Goal: Communication & Community: Answer question/provide support

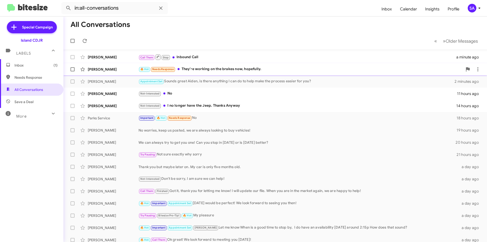
click at [124, 71] on div "[PERSON_NAME]" at bounding box center [113, 69] width 51 height 5
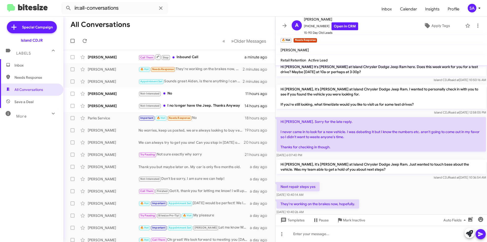
scroll to position [52, 0]
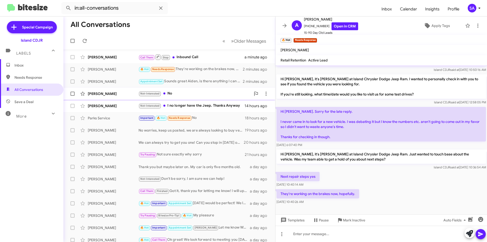
click at [129, 93] on div "[PERSON_NAME]" at bounding box center [113, 93] width 51 height 5
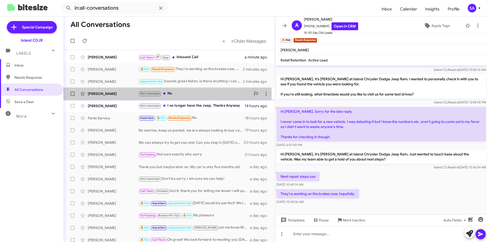
drag, startPoint x: 129, startPoint y: 93, endPoint x: 126, endPoint y: 93, distance: 3.3
click at [129, 93] on div "[PERSON_NAME]" at bounding box center [113, 93] width 51 height 5
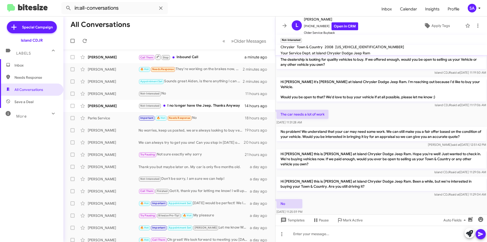
scroll to position [27, 0]
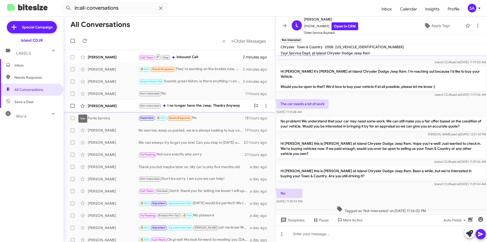
click at [101, 106] on div "[PERSON_NAME]" at bounding box center [113, 105] width 51 height 5
click at [99, 105] on div "[PERSON_NAME]" at bounding box center [113, 105] width 51 height 5
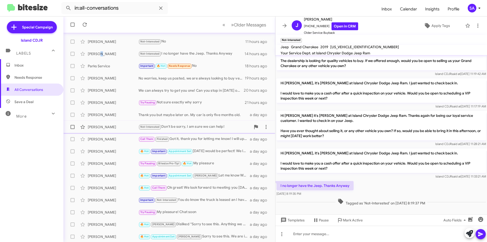
scroll to position [53, 0]
click at [112, 102] on div "[PERSON_NAME]" at bounding box center [113, 101] width 51 height 5
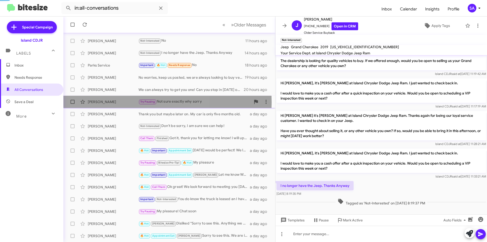
click at [111, 102] on div "[PERSON_NAME]" at bounding box center [113, 101] width 51 height 5
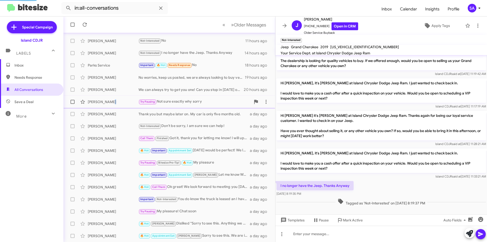
scroll to position [43, 0]
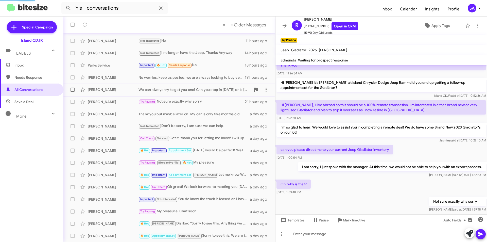
click at [114, 90] on div "[PERSON_NAME]" at bounding box center [113, 89] width 51 height 5
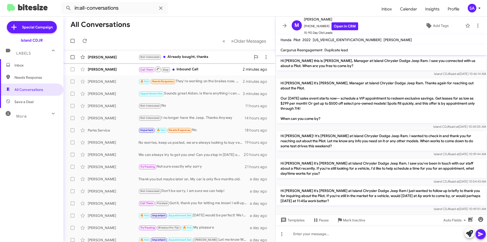
click at [127, 54] on div "[PERSON_NAME] Not-Interested Already bought, thanks in a few seconds" at bounding box center [170, 57] width 204 height 10
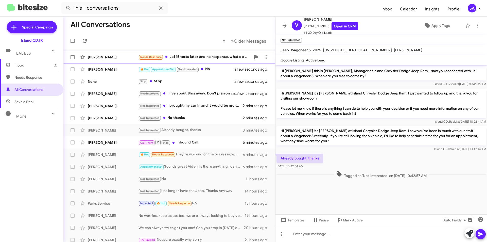
click at [125, 55] on div "[PERSON_NAME]" at bounding box center [113, 57] width 51 height 5
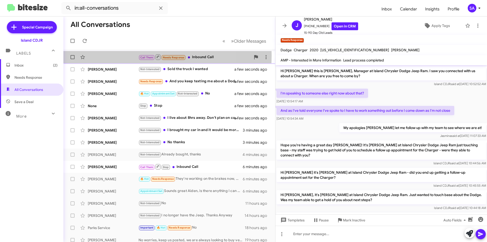
click at [125, 55] on div "Call Them Needs Response Inbound Call in a few seconds" at bounding box center [170, 57] width 204 height 10
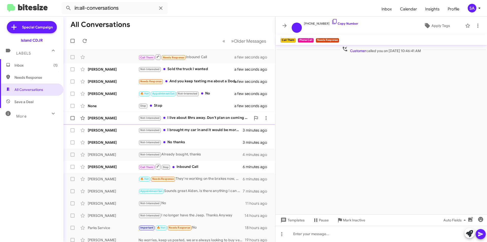
click at [128, 119] on div "[PERSON_NAME]" at bounding box center [113, 117] width 51 height 5
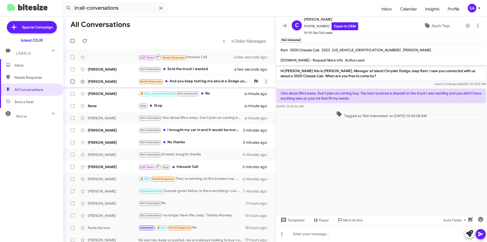
click at [92, 85] on div "[PERSON_NAME] Needs Response And you keep texting me about a Dodge you guys sol…" at bounding box center [170, 81] width 204 height 10
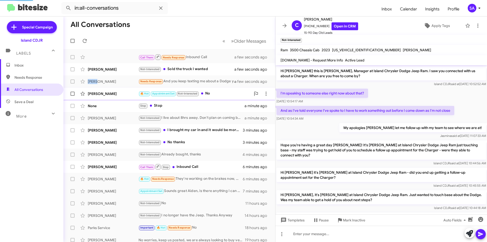
scroll to position [156, 0]
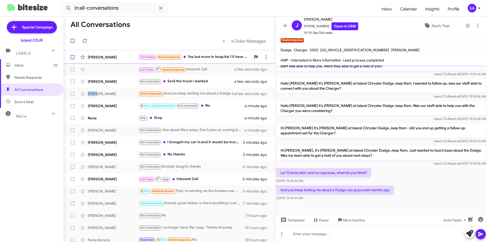
click at [126, 57] on div "[PERSON_NAME]" at bounding box center [113, 57] width 51 height 5
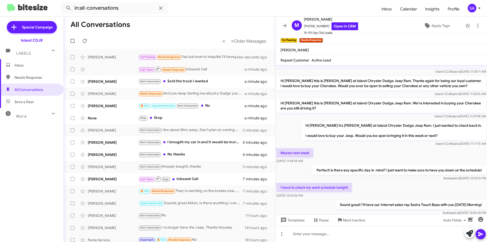
scroll to position [82, 0]
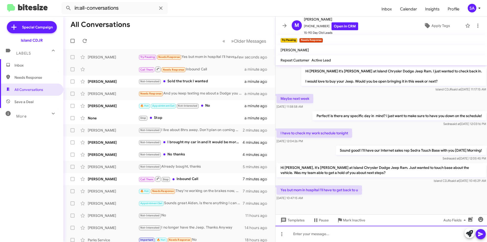
click at [330, 230] on div at bounding box center [382, 234] width 212 height 16
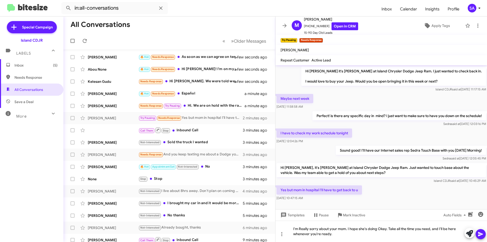
click at [482, 231] on icon at bounding box center [481, 234] width 6 height 6
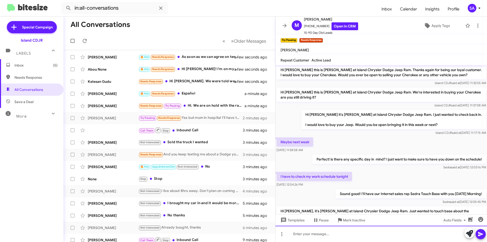
scroll to position [106, 0]
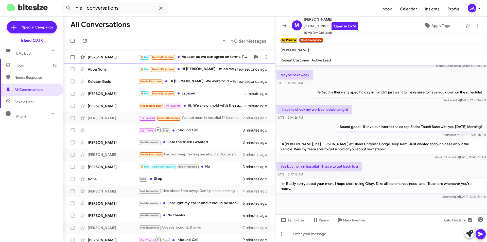
click at [206, 59] on div "🔥 Hot Needs Response As soon as we can agree on terms. I'm ready to move forwar…" at bounding box center [195, 57] width 112 height 6
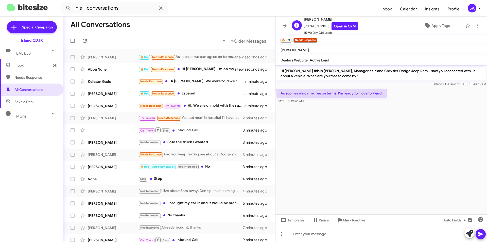
click at [311, 25] on span "[PHONE_NUMBER] Open in CRM" at bounding box center [331, 26] width 54 height 8
copy span "[PHONE_NUMBER]"
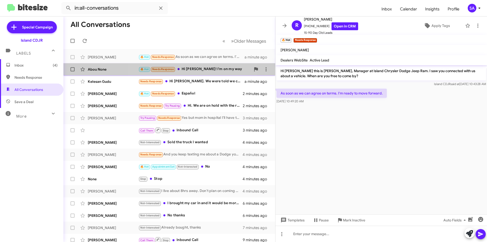
click at [194, 69] on div "🔥 Hot Needs Response Hi [PERSON_NAME]! I'm on my way" at bounding box center [195, 69] width 112 height 6
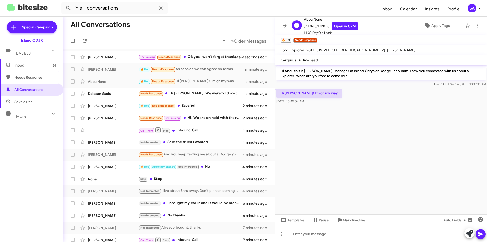
click at [317, 26] on span "[PHONE_NUMBER] Open in CRM" at bounding box center [331, 26] width 54 height 8
click at [331, 234] on div at bounding box center [382, 234] width 212 height 16
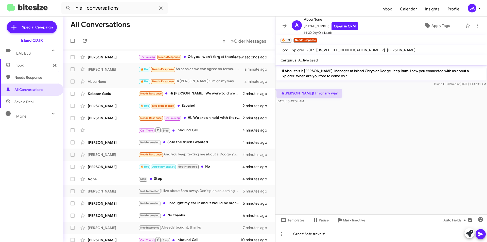
click at [482, 236] on icon at bounding box center [481, 234] width 6 height 6
click at [102, 92] on div "Kelesan Gudu" at bounding box center [113, 93] width 51 height 5
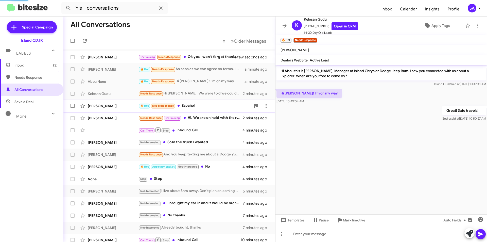
scroll to position [20, 0]
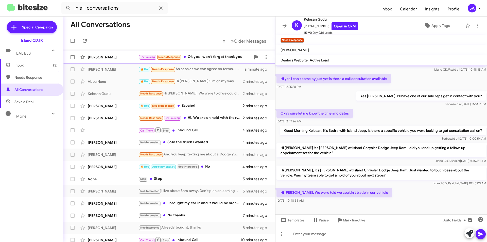
click at [115, 56] on div "[PERSON_NAME]" at bounding box center [113, 57] width 51 height 5
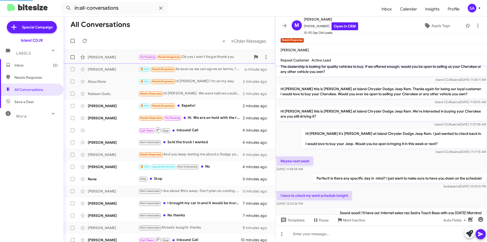
scroll to position [124, 0]
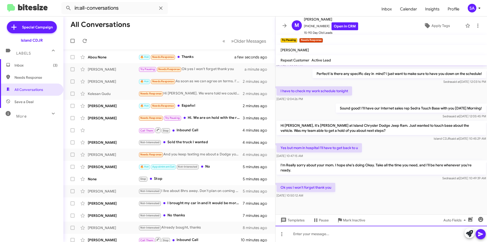
click at [393, 234] on div at bounding box center [382, 234] width 212 height 16
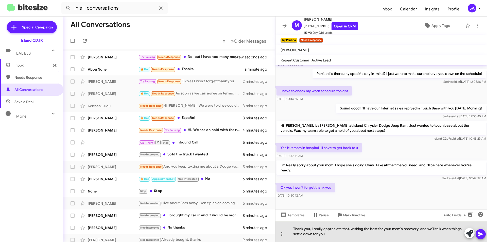
click at [336, 234] on div "Thank you, I really appreciate that. wishing the best for your mom's recovery, …" at bounding box center [382, 231] width 212 height 21
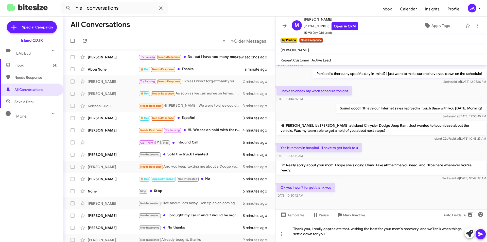
click at [482, 236] on icon at bounding box center [481, 234] width 6 height 6
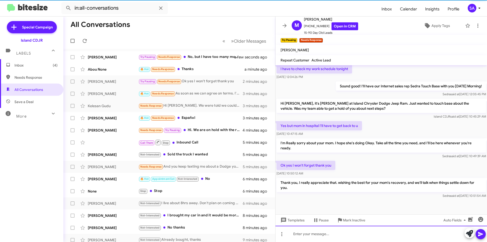
scroll to position [148, 0]
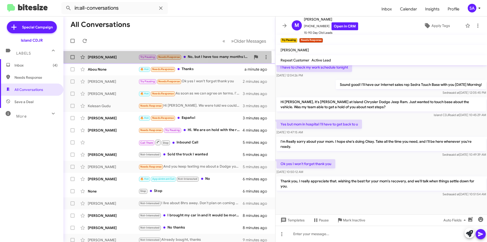
click at [111, 60] on div "[PERSON_NAME] Try Pausing Needs Response No, but I have too many months left on…" at bounding box center [170, 57] width 204 height 10
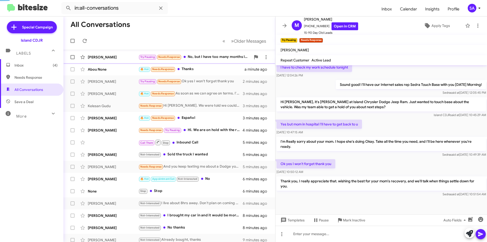
scroll to position [163, 0]
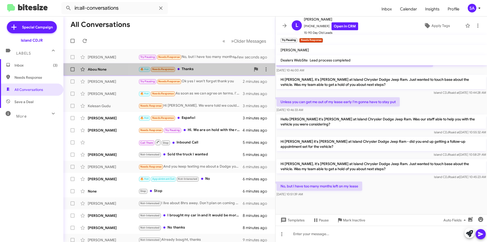
click at [232, 72] on div "Abou None 🔥 Hot Needs Response Thanks a minute ago" at bounding box center [170, 69] width 204 height 10
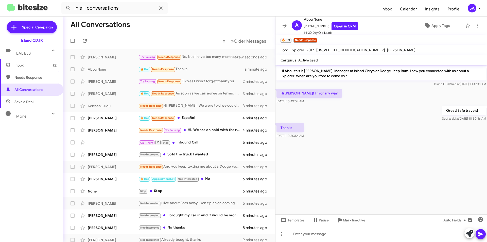
click at [347, 232] on div at bounding box center [382, 234] width 212 height 16
click at [346, 232] on div at bounding box center [382, 234] width 212 height 16
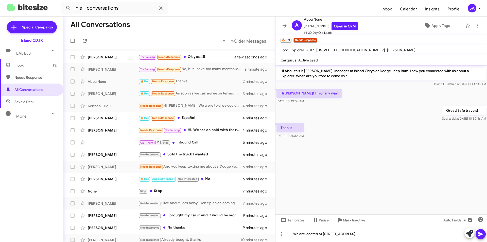
click at [481, 236] on icon at bounding box center [481, 234] width 6 height 6
click at [105, 57] on div "[PERSON_NAME]" at bounding box center [113, 57] width 51 height 5
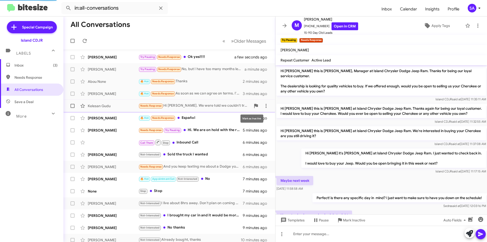
scroll to position [166, 0]
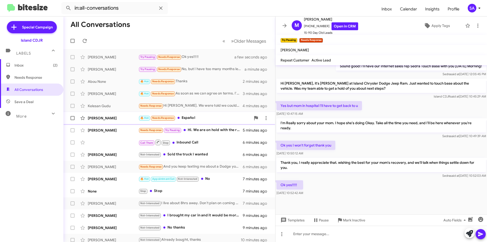
click at [201, 118] on div "🔥 Hot Needs Response Español" at bounding box center [195, 118] width 112 height 6
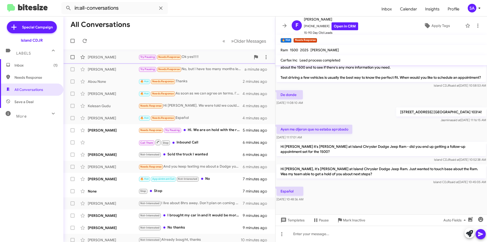
click at [196, 57] on div "Try Pausing Needs Response Ok yes!!!!!" at bounding box center [195, 57] width 112 height 6
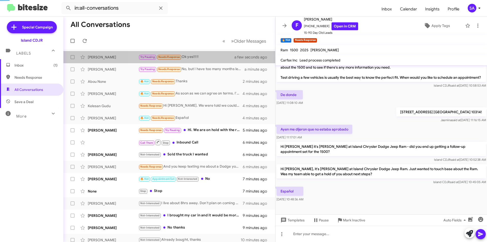
scroll to position [166, 0]
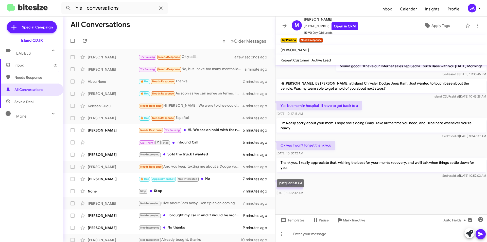
click at [300, 186] on div "[DATE] 10:52:42 AM" at bounding box center [290, 183] width 27 height 8
click at [292, 185] on div "[DATE] 10:52:42 AM" at bounding box center [290, 183] width 27 height 8
click at [333, 179] on div "Thank you, I really appreciate that. wishing the best for your mom's recovery, …" at bounding box center [382, 168] width 212 height 22
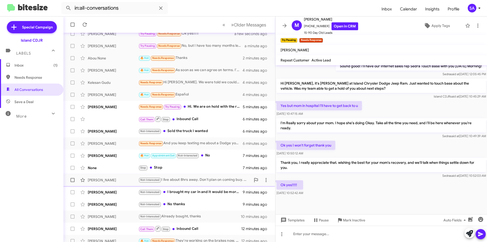
scroll to position [53, 0]
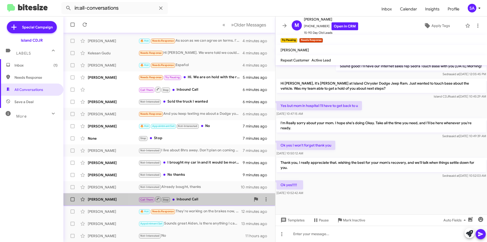
click at [210, 201] on div "Call Them Stop Inbound Call" at bounding box center [195, 199] width 112 height 6
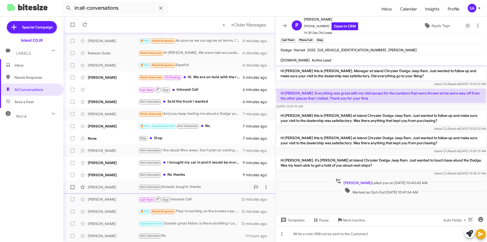
click at [198, 185] on div "Not-Interested Already bought, thanks" at bounding box center [195, 187] width 112 height 6
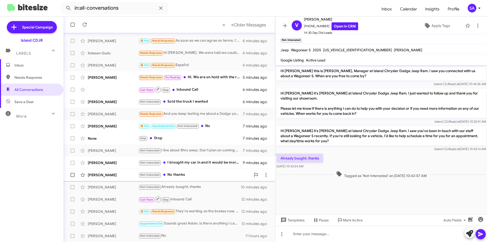
click at [203, 171] on div "[PERSON_NAME] Not-Interested No thanks 9 minutes ago" at bounding box center [170, 175] width 204 height 10
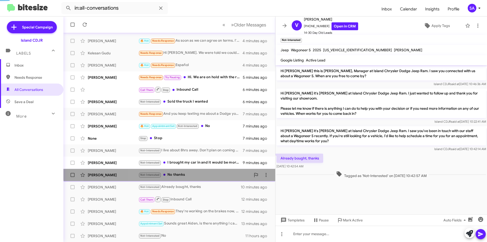
click at [203, 171] on div "[PERSON_NAME] Not-Interested No thanks 9 minutes ago" at bounding box center [170, 175] width 204 height 10
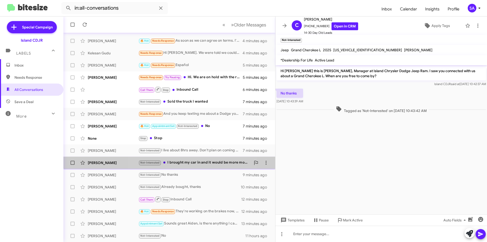
click at [183, 160] on div "Not-Interested I brought my car in and it would be more money to trade up right…" at bounding box center [195, 163] width 112 height 6
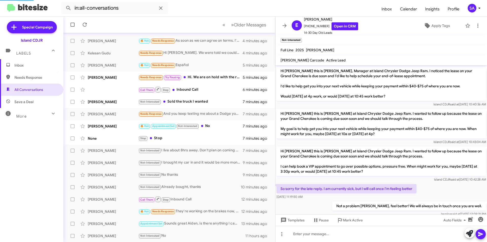
scroll to position [62, 0]
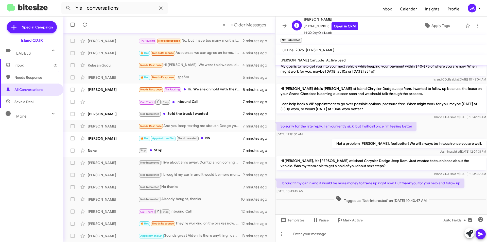
click at [318, 24] on span "[PHONE_NUMBER] Open in CRM" at bounding box center [331, 26] width 54 height 8
copy span "13479879998"
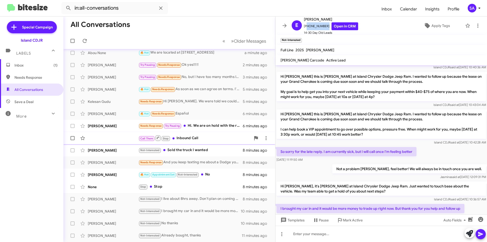
scroll to position [0, 0]
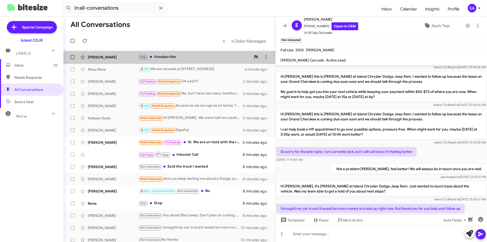
click at [197, 56] on div "Stop Unsubscribe" at bounding box center [195, 57] width 112 height 6
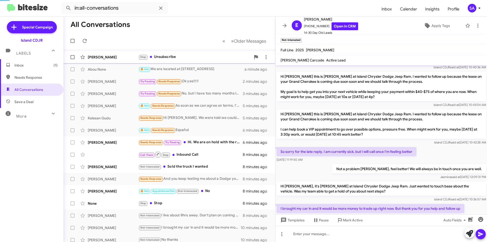
scroll to position [222, 0]
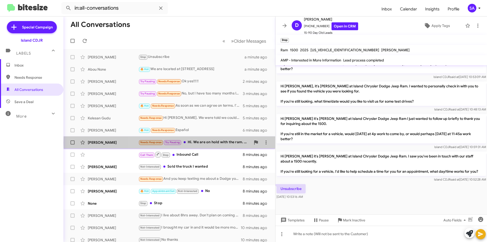
click at [219, 143] on div "Needs Response Try Pausing Hi. We are on hold with the ram. This was for my fir…" at bounding box center [195, 142] width 112 height 6
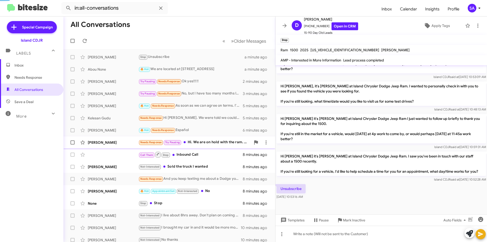
scroll to position [13, 0]
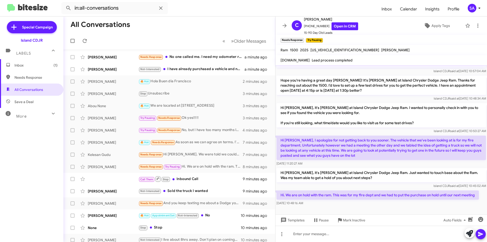
click at [203, 50] on mat-action-list "[PERSON_NAME] Needs Response No one called me. I need my odometer reading 🙏🏼 pl…" at bounding box center [169, 172] width 212 height 246
click at [200, 55] on div "Needs Response No one called me. I need my odometer reading 🙏🏼 please" at bounding box center [195, 57] width 112 height 6
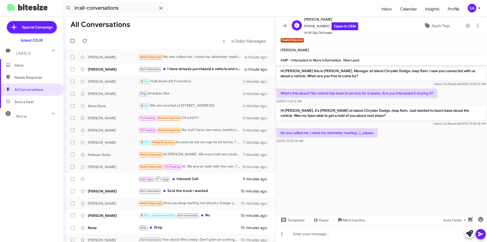
click at [315, 26] on span "[PHONE_NUMBER] Open in CRM" at bounding box center [331, 26] width 54 height 8
click at [316, 27] on span "[PHONE_NUMBER] Open in CRM" at bounding box center [331, 26] width 54 height 8
click at [173, 69] on div "Not-Interested I have already purchased a vehicle and no longer am looking. Tha…" at bounding box center [195, 69] width 112 height 6
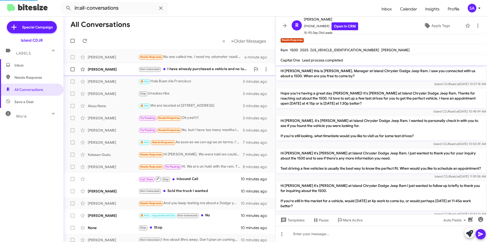
scroll to position [155, 0]
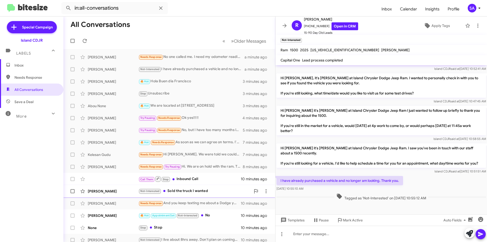
click at [209, 190] on div "Not-Interested Sold the truck I wanted" at bounding box center [195, 191] width 112 height 6
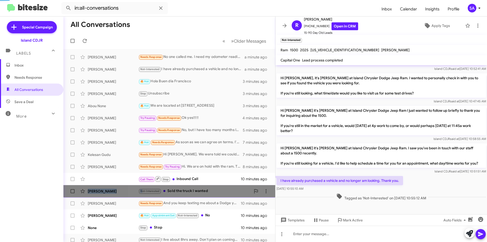
scroll to position [79, 0]
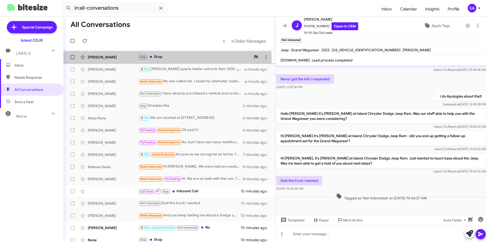
click at [103, 59] on div "[PERSON_NAME]" at bounding box center [113, 57] width 51 height 5
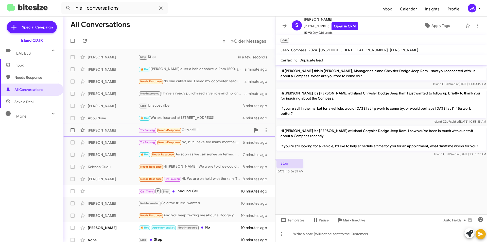
click at [206, 131] on div "Try Pausing Needs Response Ok yes!!!!!" at bounding box center [195, 130] width 112 height 6
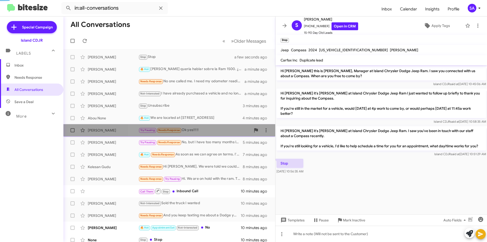
click at [206, 131] on div "Try Pausing Needs Response Ok yes!!!!!" at bounding box center [195, 130] width 112 height 6
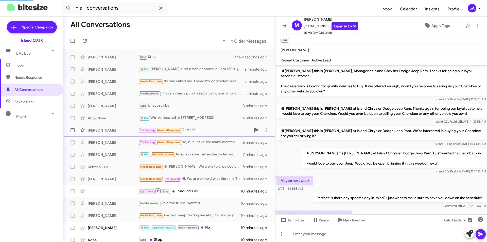
scroll to position [166, 0]
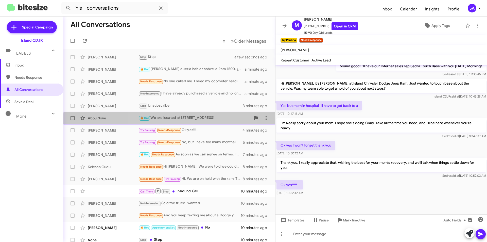
click at [191, 122] on div "Abou None 🔥 Hot We are located at [STREET_ADDRESS] 4 minutes ago" at bounding box center [170, 118] width 204 height 10
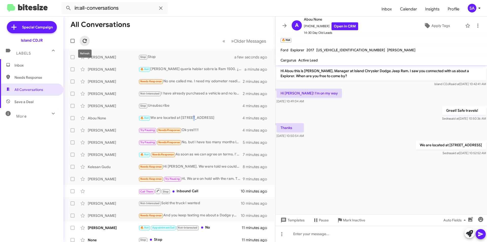
click at [86, 42] on icon at bounding box center [85, 41] width 6 height 6
click at [86, 40] on icon at bounding box center [85, 41] width 4 height 4
click at [34, 88] on span "All Conversations" at bounding box center [28, 89] width 29 height 5
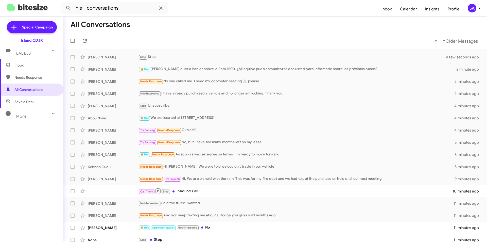
click at [212, 40] on mat-toolbar-row "« Previous » Next Older Messages" at bounding box center [275, 41] width 424 height 16
click at [246, 81] on div "Needs Response No one called me. I need my odometer reading 🙏🏼 please" at bounding box center [301, 81] width 324 height 6
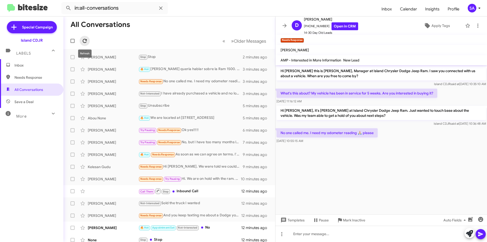
click at [82, 41] on icon at bounding box center [85, 41] width 6 height 6
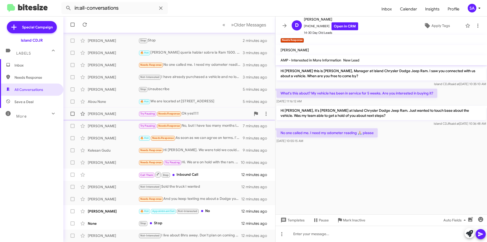
scroll to position [25, 0]
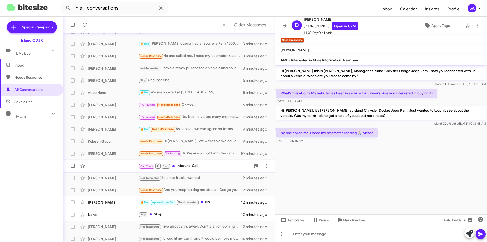
click at [108, 161] on div "Call Them Stop Inbound Call 12 minutes ago" at bounding box center [170, 166] width 204 height 10
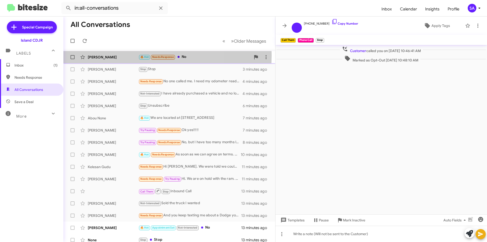
click at [119, 55] on div "[PERSON_NAME]" at bounding box center [113, 57] width 51 height 5
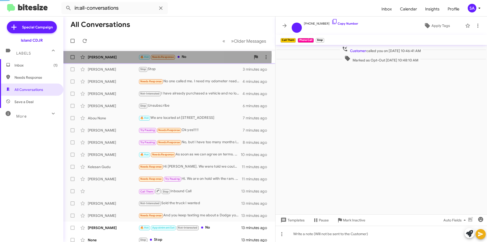
scroll to position [134, 0]
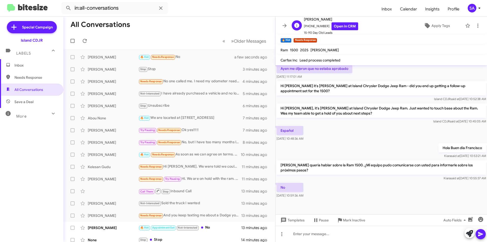
click at [314, 26] on span "[PHONE_NUMBER] Open in CRM" at bounding box center [331, 26] width 54 height 8
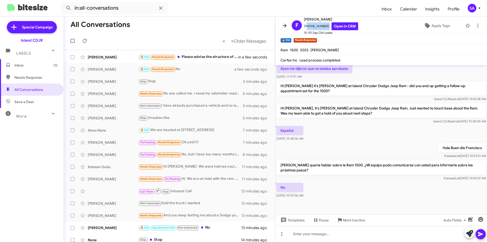
copy span "14844848435"
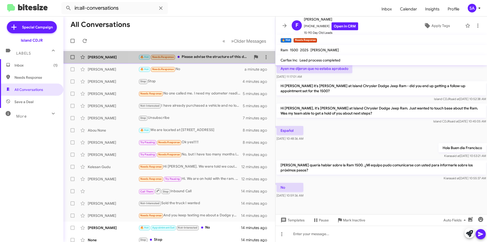
click at [189, 56] on div "🔥 Hot Needs Response Please advise the structure of this deal. What incentives,…" at bounding box center [195, 57] width 112 height 6
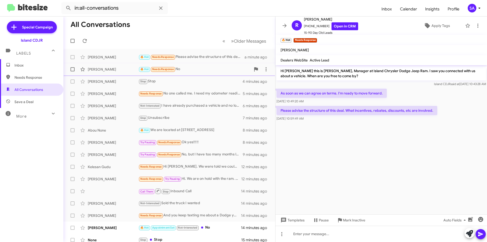
click at [106, 66] on div "[PERSON_NAME] 🔥 Hot Needs Response No a minute ago" at bounding box center [170, 69] width 204 height 10
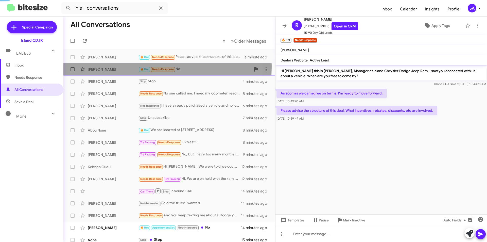
scroll to position [171, 0]
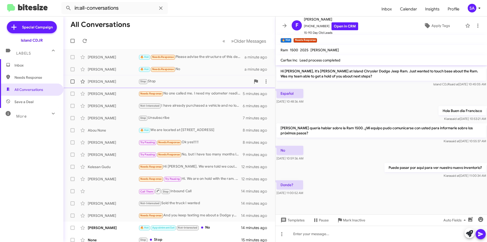
drag, startPoint x: 106, startPoint y: 86, endPoint x: 101, endPoint y: 84, distance: 5.7
click at [105, 85] on div "[PERSON_NAME] Stop Stop 4 minutes ago" at bounding box center [170, 81] width 204 height 10
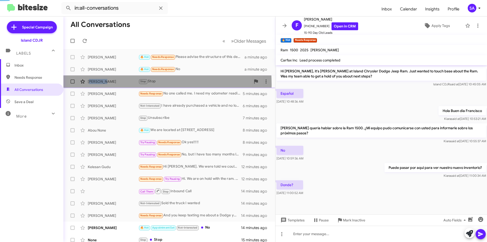
drag, startPoint x: 101, startPoint y: 84, endPoint x: 80, endPoint y: 85, distance: 20.3
click at [85, 84] on div "[PERSON_NAME] Stop Stop 4 minutes ago" at bounding box center [170, 81] width 204 height 10
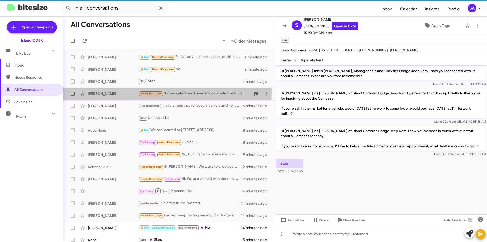
click at [97, 92] on div "[PERSON_NAME]" at bounding box center [113, 93] width 51 height 5
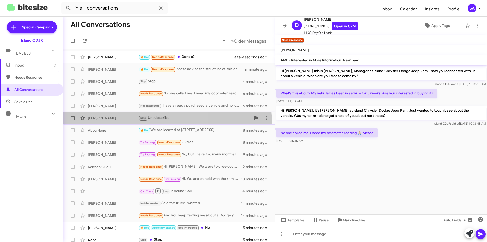
click at [111, 124] on span "[PERSON_NAME] Stop Unsubscribe 8 minutes ago" at bounding box center [169, 118] width 212 height 12
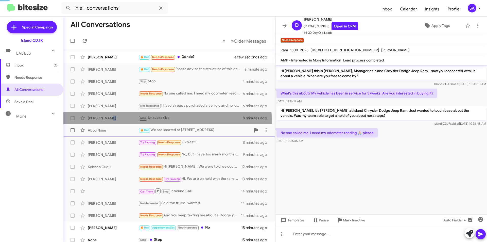
scroll to position [222, 0]
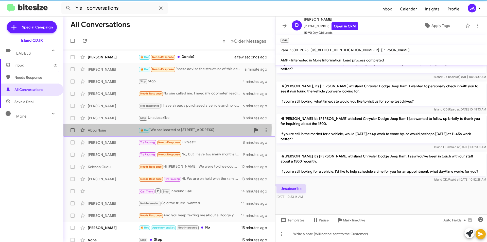
click at [110, 128] on div "Abou None" at bounding box center [113, 130] width 51 height 5
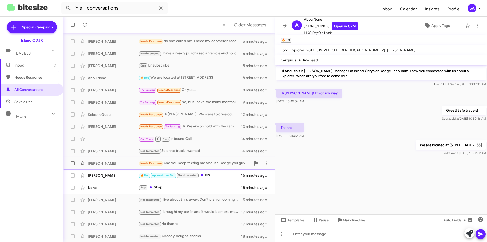
scroll to position [53, 0]
click at [115, 171] on div "[PERSON_NAME] 🔥 Hot Appointment Set Not-Interested No 15 minutes ago" at bounding box center [170, 175] width 204 height 10
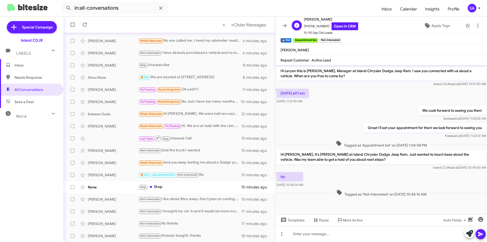
click at [315, 28] on span "[PHONE_NUMBER] Open in CRM" at bounding box center [331, 26] width 54 height 8
copy span "17188737753"
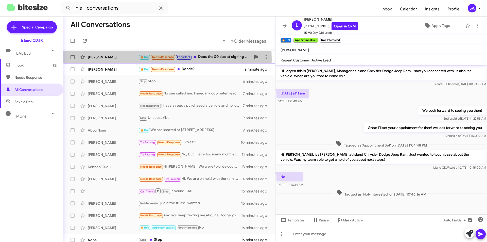
click at [112, 59] on div "[PERSON_NAME]" at bounding box center [113, 57] width 51 height 5
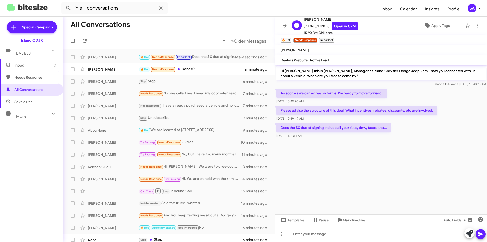
click at [312, 26] on span "+12014812382 Open in CRM" at bounding box center [331, 26] width 54 height 8
click at [133, 39] on mat-toolbar-row "« Previous » Next Older Messages" at bounding box center [169, 41] width 212 height 16
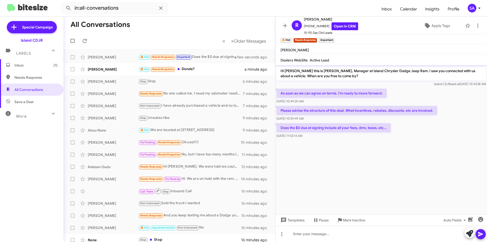
click at [133, 39] on mat-toolbar-row "« Previous » Next Older Messages" at bounding box center [169, 41] width 212 height 16
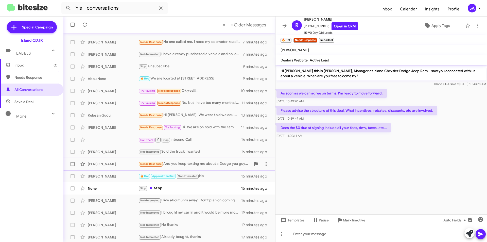
scroll to position [53, 0]
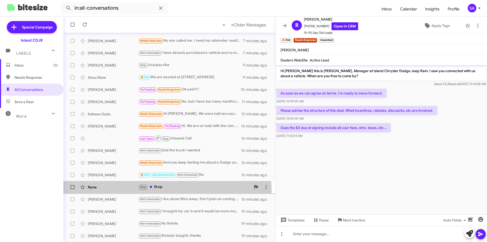
click at [104, 192] on div "None Stop Stop 16 minutes ago" at bounding box center [170, 187] width 204 height 10
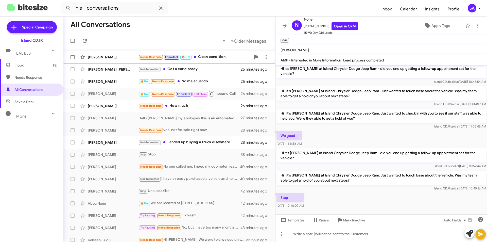
click at [109, 54] on div "Moussa Serieh Needs Response Important 🔥 Hot Clean condition 22 minutes ago" at bounding box center [170, 57] width 204 height 10
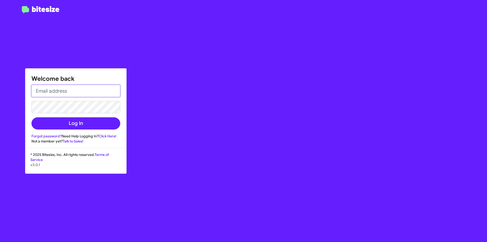
type input "sagha@myislandcdjr.com"
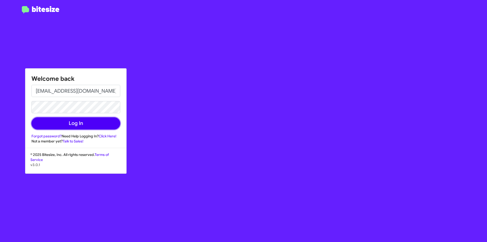
click at [97, 124] on button "Log In" at bounding box center [75, 123] width 89 height 12
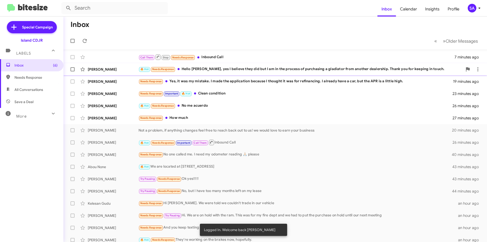
click at [117, 64] on div "Jeff Westell 🔥 Hot Needs Response Hello Alicia, yes I believe they did but I am…" at bounding box center [276, 69] width 416 height 10
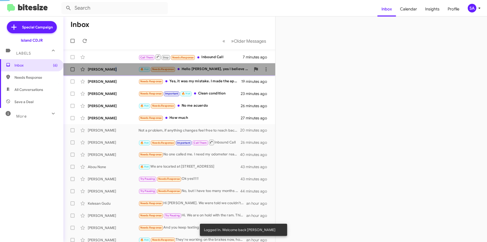
drag, startPoint x: 117, startPoint y: 64, endPoint x: 111, endPoint y: 64, distance: 6.1
click at [111, 64] on span "Jeff Westell 🔥 Hot Needs Response Hello Alicia, yes I believe they did but I am…" at bounding box center [169, 69] width 212 height 12
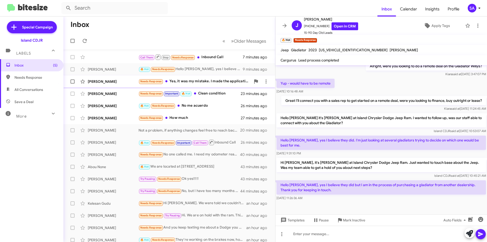
click at [103, 85] on div "Gabriela Paniagua Needs Response Yes, it was my mistake. I made the application…" at bounding box center [170, 81] width 204 height 10
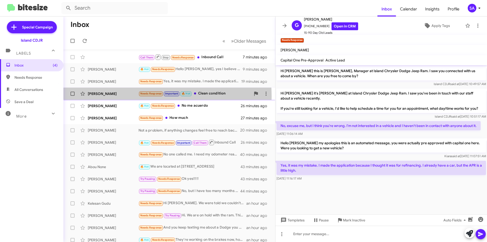
click at [117, 96] on div "Moussa Serieh Needs Response Important 🔥 Hot Clean condition 23 minutes ago" at bounding box center [170, 94] width 204 height 10
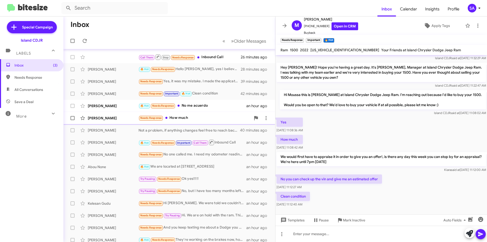
scroll to position [25, 0]
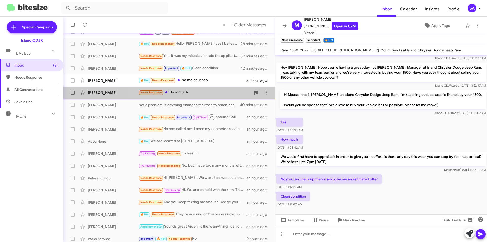
click at [185, 94] on div "Needs Response How much" at bounding box center [195, 93] width 112 height 6
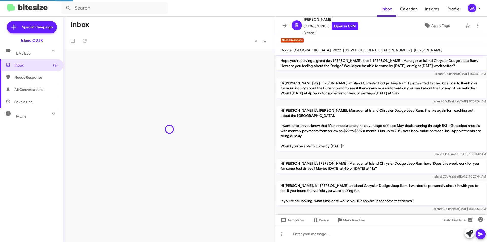
scroll to position [445, 0]
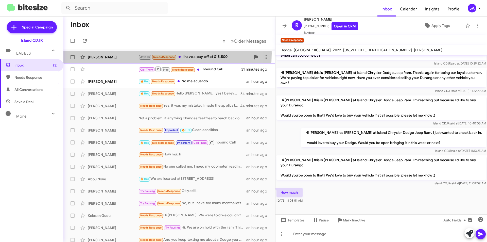
click at [106, 53] on div "[PERSON_NAME] [PERSON_NAME] Needs Response I have a pay off of $15,500 13 minut…" at bounding box center [170, 57] width 204 height 10
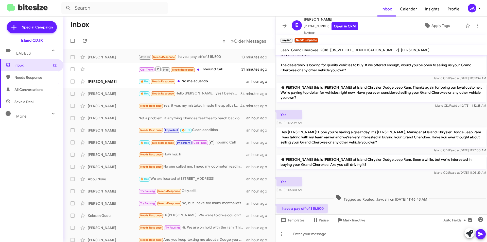
scroll to position [17, 0]
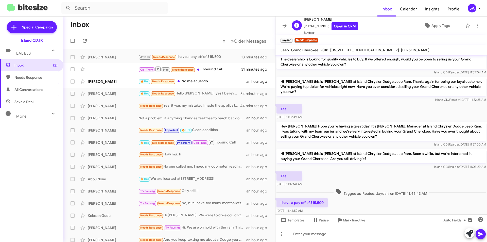
click at [317, 25] on span "[PHONE_NUMBER] Open in CRM" at bounding box center [331, 26] width 54 height 8
click at [318, 26] on span "+19174822442 Open in CRM" at bounding box center [331, 26] width 54 height 8
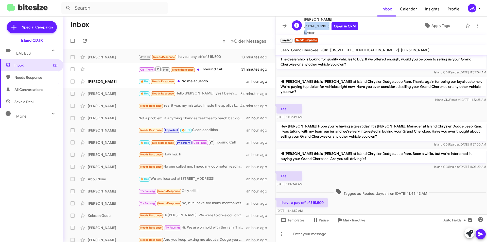
click at [318, 26] on span "+19174822442 Open in CRM" at bounding box center [331, 26] width 54 height 8
click at [330, 235] on div at bounding box center [382, 234] width 212 height 16
click at [479, 233] on icon at bounding box center [480, 234] width 5 height 4
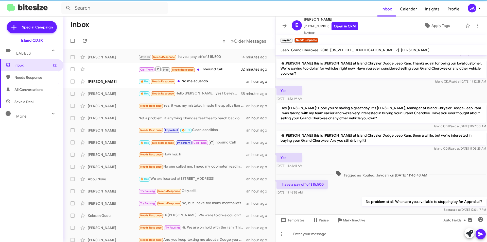
scroll to position [35, 0]
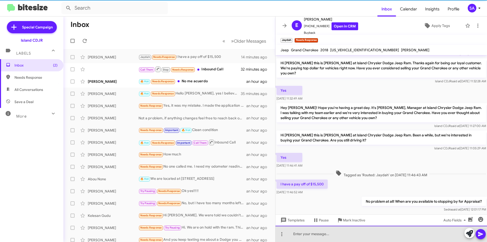
click at [409, 235] on div at bounding box center [382, 234] width 212 height 16
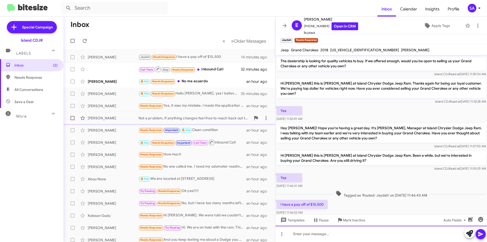
scroll to position [0, 0]
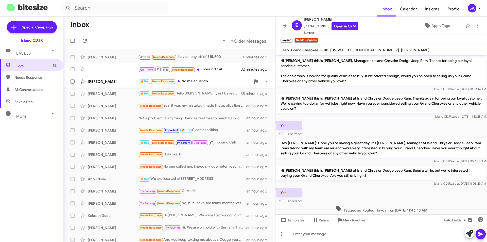
click at [104, 80] on div "[PERSON_NAME]" at bounding box center [113, 81] width 51 height 5
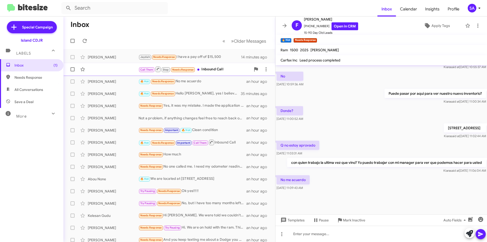
click at [213, 66] on div "Call Them Stop Needs Response Inbound Call" at bounding box center [195, 69] width 112 height 6
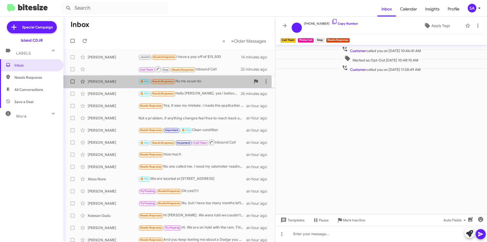
click at [100, 83] on div "[PERSON_NAME]" at bounding box center [113, 81] width 51 height 5
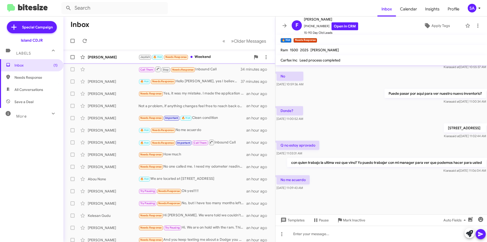
click at [204, 57] on div "Jaydah 🔥 Hot Needs Response Weekend" at bounding box center [195, 57] width 112 height 6
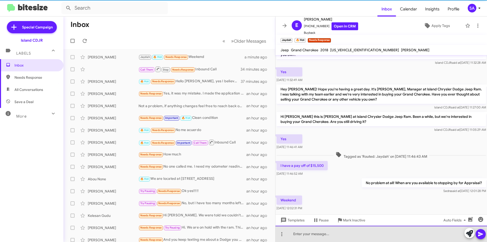
click at [369, 229] on div at bounding box center [382, 234] width 212 height 16
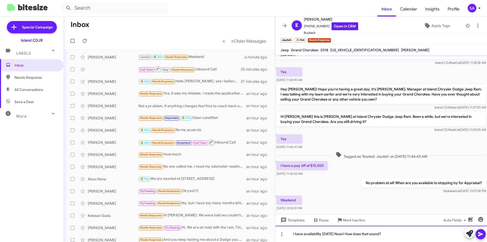
click at [397, 231] on div "I have availability Saturday Noon! How does that sound?" at bounding box center [382, 234] width 212 height 16
click at [483, 236] on icon at bounding box center [481, 234] width 6 height 6
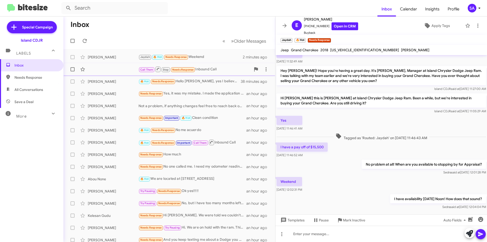
click at [111, 69] on div "Call Them Stop Needs Response Inbound Call 35 minutes ago" at bounding box center [170, 69] width 204 height 10
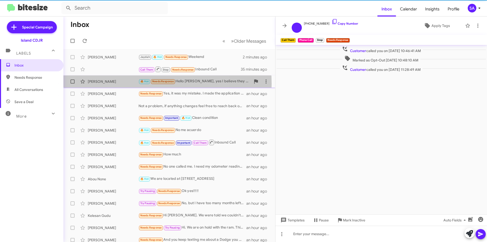
click at [121, 84] on div "Jeff Westell" at bounding box center [113, 81] width 51 height 5
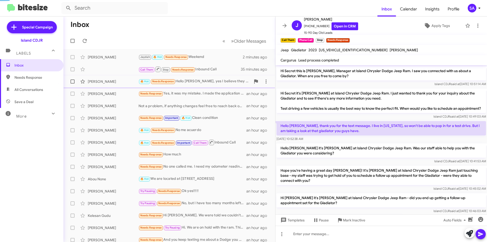
scroll to position [181, 0]
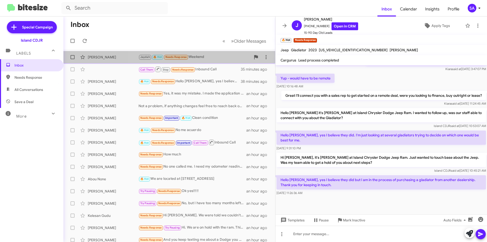
click at [200, 60] on div "Jaydah 🔥 Hot Needs Response Weekend" at bounding box center [195, 57] width 112 height 6
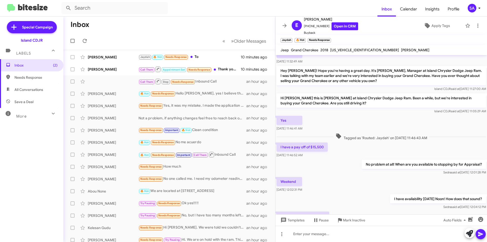
scroll to position [109, 0]
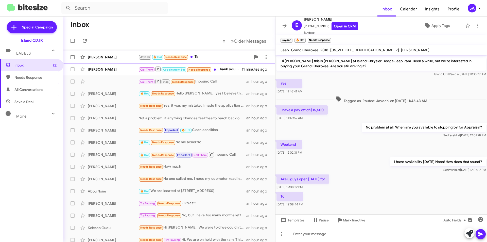
click at [127, 57] on div "Eric Slizewski" at bounding box center [113, 57] width 51 height 5
click at [327, 233] on div at bounding box center [382, 234] width 212 height 16
click at [295, 234] on div "no unfortunatrly, Our show room is closed Sundays!" at bounding box center [382, 234] width 212 height 16
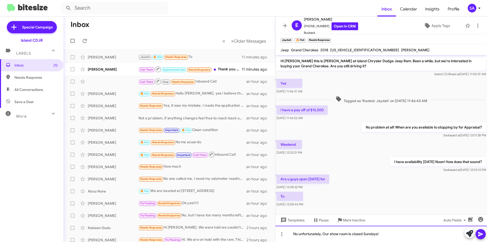
click at [394, 236] on div "No unfortunately, Our show room is closed Sundays!" at bounding box center [382, 234] width 212 height 16
click at [481, 236] on icon at bounding box center [481, 234] width 6 height 6
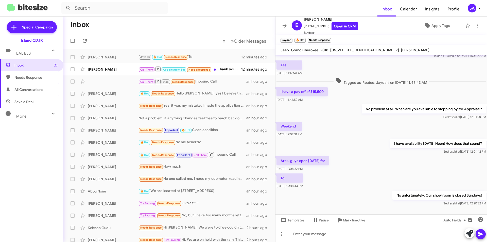
scroll to position [128, 0]
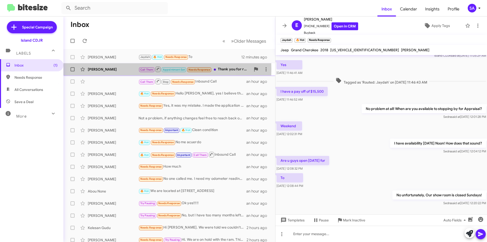
click at [92, 69] on div "Yefim Biselman" at bounding box center [113, 69] width 51 height 5
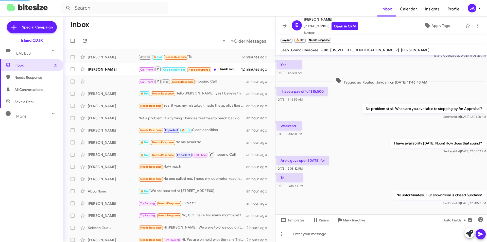
scroll to position [267, 0]
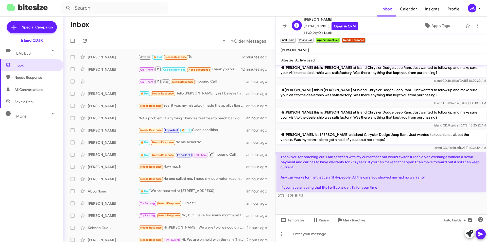
click at [315, 26] on span "+19177979501 Open in CRM" at bounding box center [331, 26] width 54 height 8
copy span "19177979501"
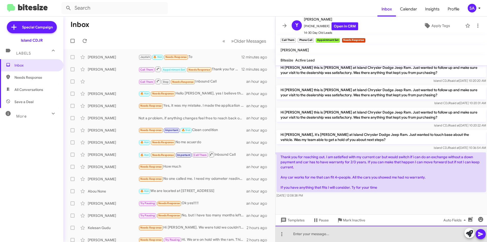
drag, startPoint x: 304, startPoint y: 233, endPoint x: 313, endPoint y: 226, distance: 12.1
click at [304, 233] on div at bounding box center [382, 234] width 212 height 16
click at [400, 232] on div "Any specific features you are Looking for in a vehicle?" at bounding box center [382, 234] width 212 height 16
click at [365, 235] on div "Any specific features you are Looking for in a vehicle?" at bounding box center [382, 234] width 212 height 16
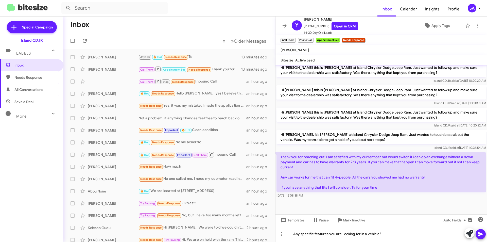
click at [365, 235] on div "Any specific features you are Looking for in a vehicle?" at bounding box center [382, 234] width 212 height 16
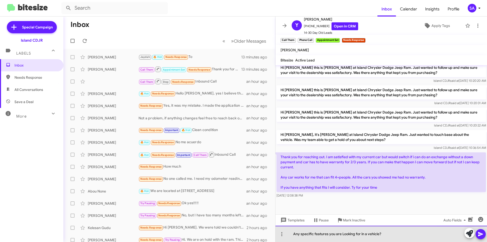
click at [365, 235] on div "Any specific features you are Looking for in a vehicle?" at bounding box center [382, 234] width 212 height 16
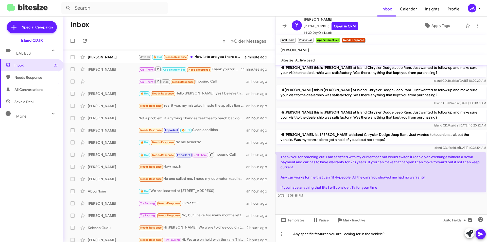
click at [421, 237] on div "Any specific features you are Looking for in the vehicle?" at bounding box center [382, 234] width 212 height 16
click at [484, 234] on icon at bounding box center [481, 234] width 6 height 6
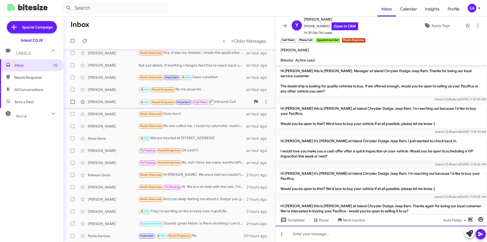
scroll to position [0, 0]
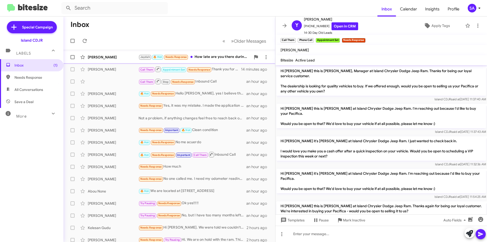
click at [100, 55] on div "Eric Slizewski" at bounding box center [113, 57] width 51 height 5
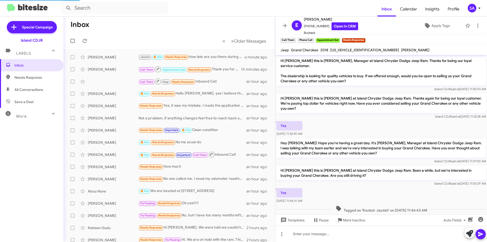
scroll to position [146, 0]
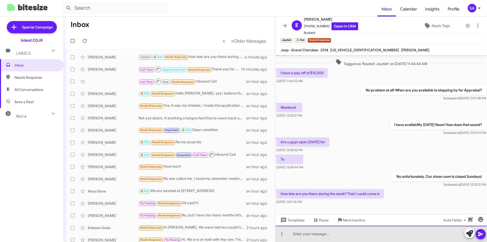
click at [318, 236] on div at bounding box center [382, 234] width 212 height 16
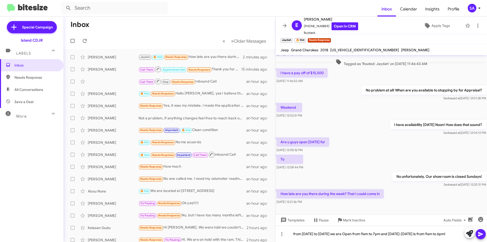
click at [483, 232] on icon at bounding box center [481, 234] width 6 height 6
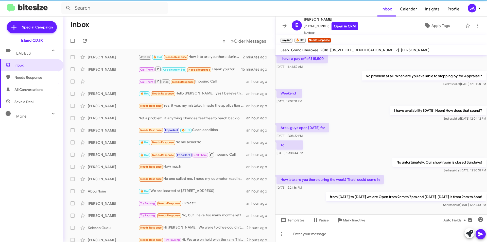
scroll to position [165, 0]
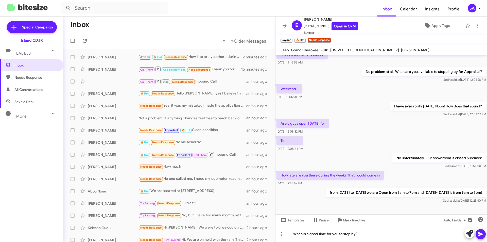
click at [481, 234] on icon at bounding box center [480, 234] width 5 height 4
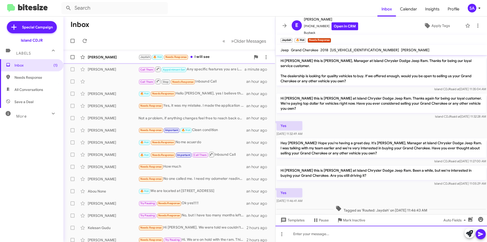
scroll to position [202, 0]
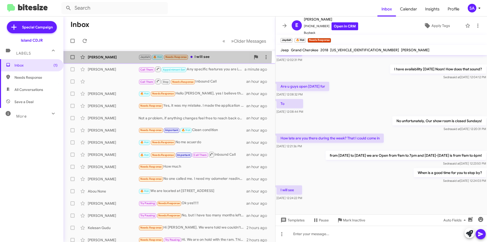
click at [131, 53] on div "Eric Slizewski Jaydah 🔥 Hot Needs Response I will see a few seconds ago" at bounding box center [170, 57] width 204 height 10
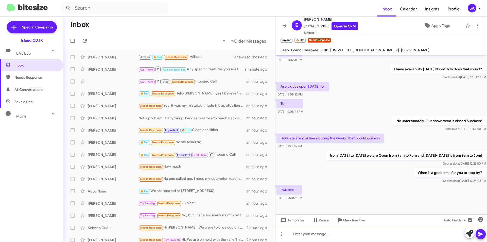
click at [305, 234] on div at bounding box center [382, 234] width 212 height 16
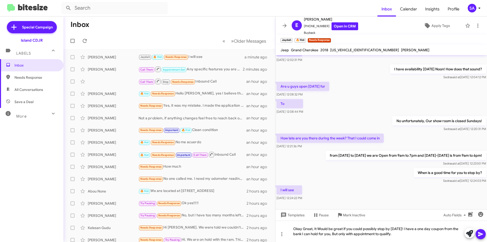
click at [480, 235] on icon at bounding box center [480, 234] width 5 height 4
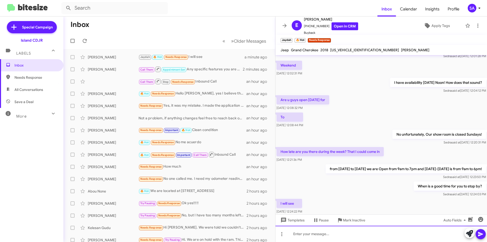
scroll to position [226, 0]
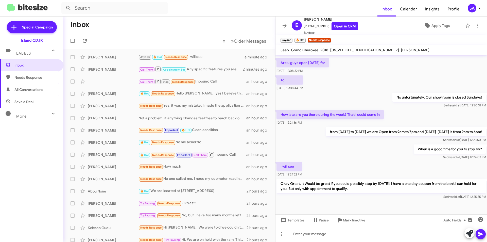
click at [324, 235] on div at bounding box center [382, 234] width 212 height 16
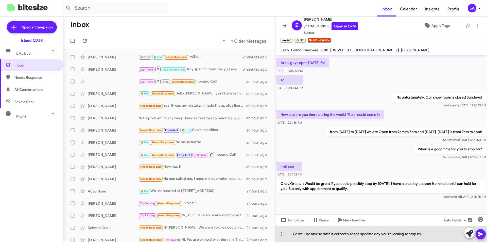
click at [323, 234] on div "So we'll be able to date it correctly to the specific day you're looking to sto…" at bounding box center [382, 234] width 212 height 16
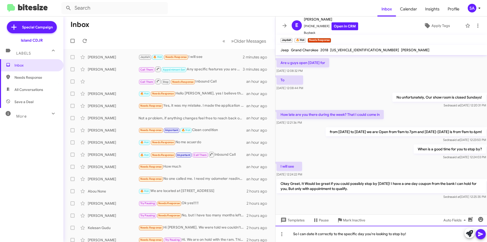
click at [429, 231] on div "So I can date it correctly to the specific day you're looking to stop by!" at bounding box center [382, 234] width 212 height 16
click at [483, 234] on icon at bounding box center [480, 234] width 5 height 4
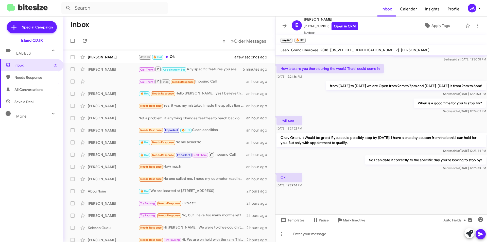
scroll to position [229, 0]
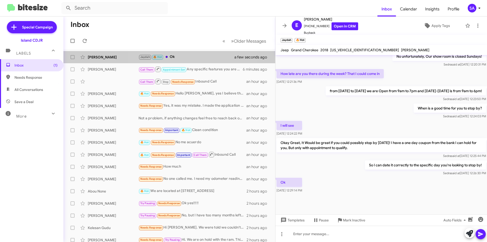
click at [198, 57] on div "Jaydah 🔥 Hot Ok" at bounding box center [190, 57] width 102 height 6
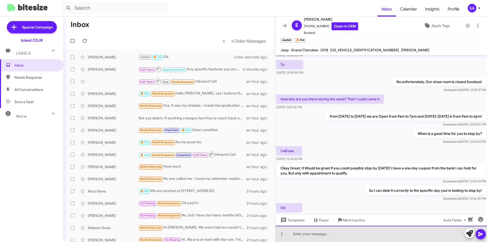
click at [354, 230] on div at bounding box center [382, 234] width 212 height 16
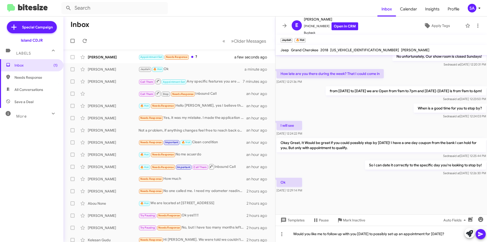
click at [483, 233] on icon at bounding box center [481, 234] width 6 height 6
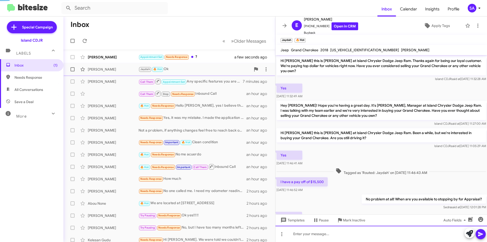
scroll to position [25, 0]
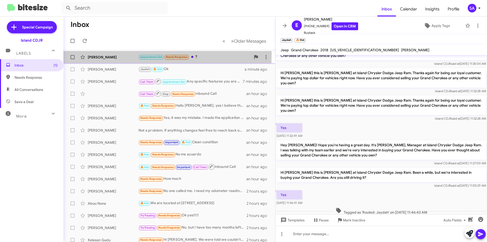
click at [99, 54] on div "Aiden Choy Appointment Set Needs Response ? a few seconds ago" at bounding box center [170, 57] width 204 height 10
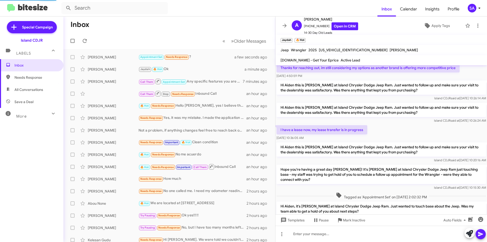
scroll to position [101, 0]
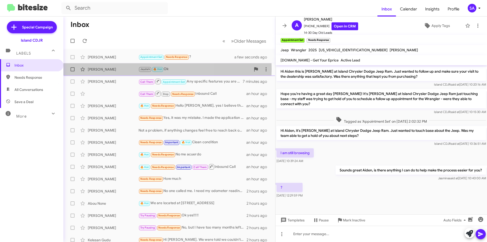
click at [114, 69] on div "Eric Slizewski" at bounding box center [113, 69] width 51 height 5
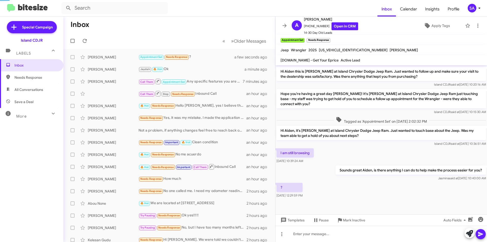
scroll to position [224, 0]
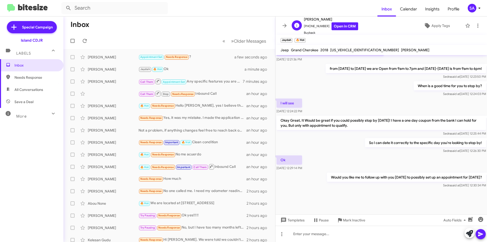
click at [313, 27] on span "+19174822442 Open in CRM" at bounding box center [331, 26] width 54 height 8
click at [291, 40] on small "Jaydah" at bounding box center [287, 40] width 12 height 5
click at [400, 52] on div "Jaydah Hammond" at bounding box center [415, 50] width 30 height 6
click at [401, 50] on span "Jaydah Hammond" at bounding box center [415, 50] width 28 height 5
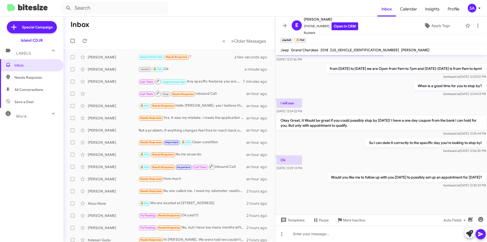
click at [311, 42] on mat-toolbar "Jaydah 🔥 Hot ×" at bounding box center [382, 40] width 212 height 10
click at [425, 23] on icon at bounding box center [428, 26] width 6 height 6
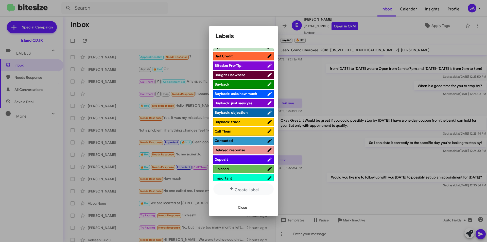
scroll to position [0, 0]
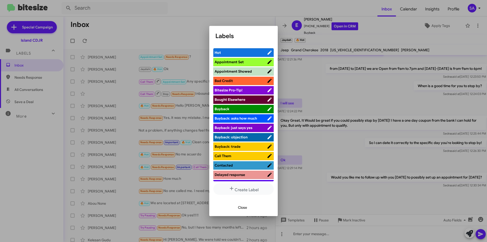
click at [246, 208] on span "Close" at bounding box center [242, 207] width 9 height 9
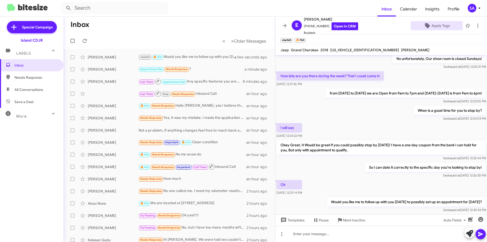
scroll to position [224, 0]
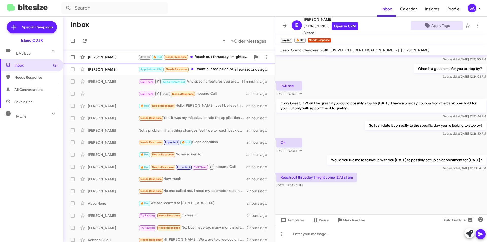
click at [219, 55] on div "Jaydah 🔥 Hot Needs Response Reach out thrueday I might come Friday am" at bounding box center [195, 57] width 112 height 6
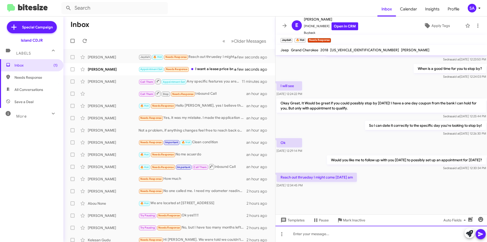
click at [308, 236] on div at bounding box center [382, 234] width 212 height 16
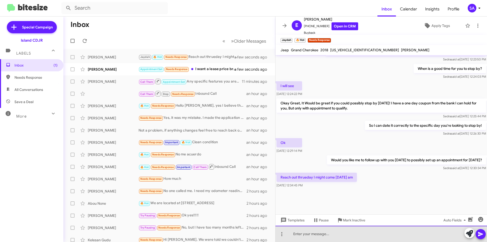
click at [308, 236] on div at bounding box center [382, 234] width 212 height 16
drag, startPoint x: 308, startPoint y: 236, endPoint x: 314, endPoint y: 236, distance: 5.8
click at [308, 236] on div at bounding box center [382, 234] width 212 height 16
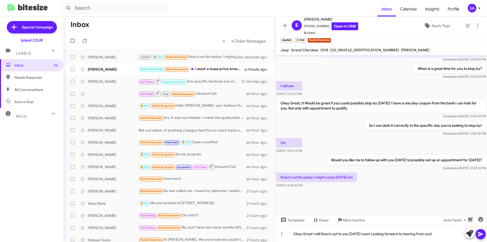
click at [481, 235] on icon at bounding box center [480, 234] width 5 height 4
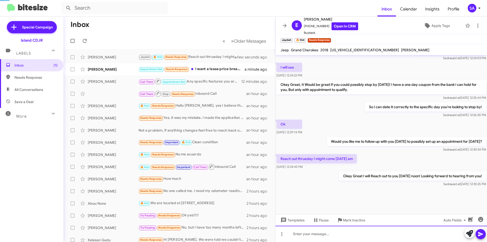
scroll to position [0, 0]
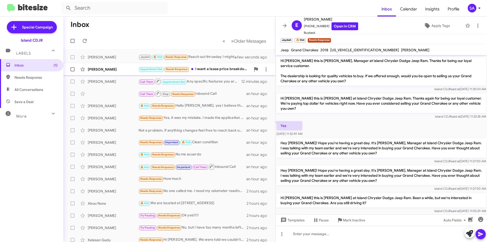
click at [225, 67] on div "Appointment Set Needs Response I want a lease price breakdown" at bounding box center [195, 69] width 112 height 6
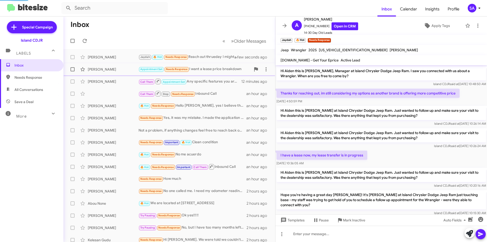
scroll to position [138, 0]
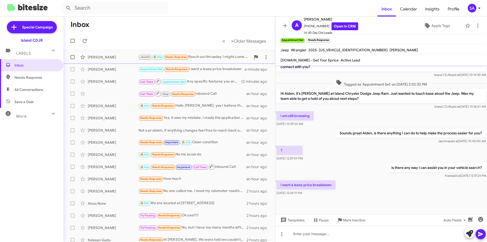
click at [98, 54] on div "Eric Slizewski Jaydah 🔥 Hot Needs Response Reach out thrueday I might come Frid…" at bounding box center [170, 57] width 204 height 10
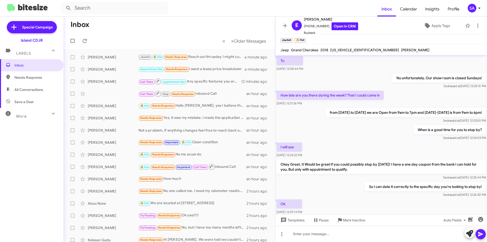
scroll to position [423, 0]
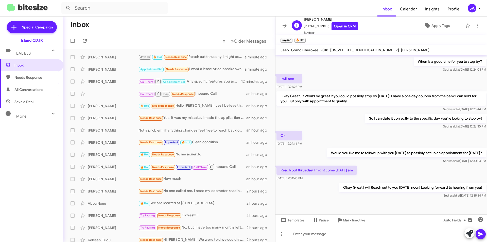
click at [317, 27] on span "+19174822442 Open in CRM" at bounding box center [331, 26] width 54 height 8
copy span "+19174822442"
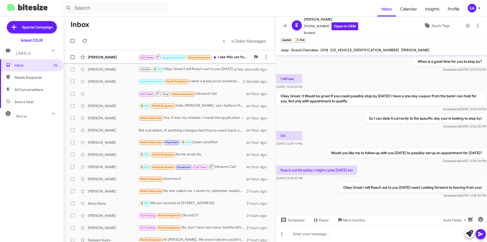
click at [128, 56] on div "Yefim Biselman" at bounding box center [113, 57] width 51 height 5
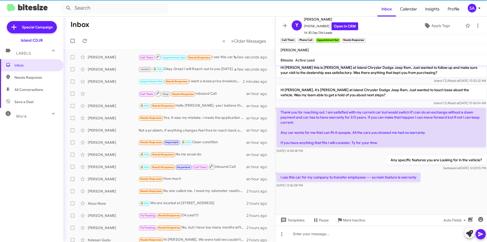
scroll to position [280, 0]
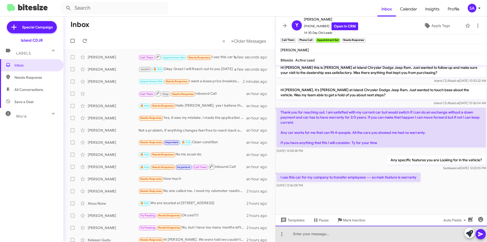
click at [295, 236] on div at bounding box center [382, 234] width 212 height 16
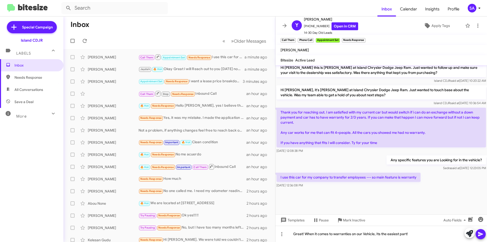
click at [478, 236] on icon at bounding box center [481, 234] width 6 height 6
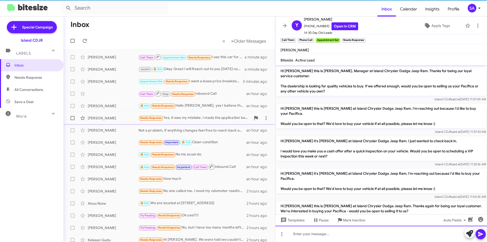
scroll to position [152, 0]
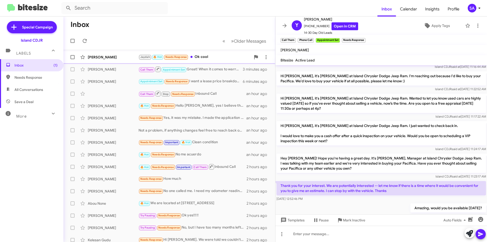
click at [211, 55] on div "Jaydah 🔥 Hot Needs Response Ok cool" at bounding box center [195, 57] width 112 height 6
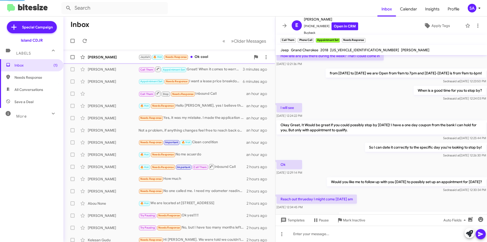
scroll to position [209, 0]
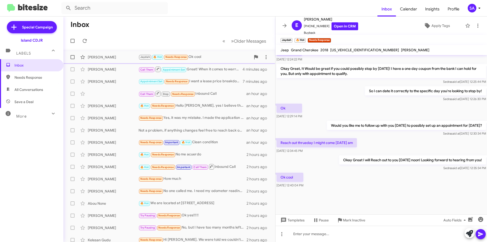
click at [203, 58] on div "Jaydah 🔥 Hot Needs Response Ok cool" at bounding box center [195, 57] width 112 height 6
click at [330, 37] on span "×" at bounding box center [330, 38] width 4 height 6
